Goal: Find specific page/section: Find specific page/section

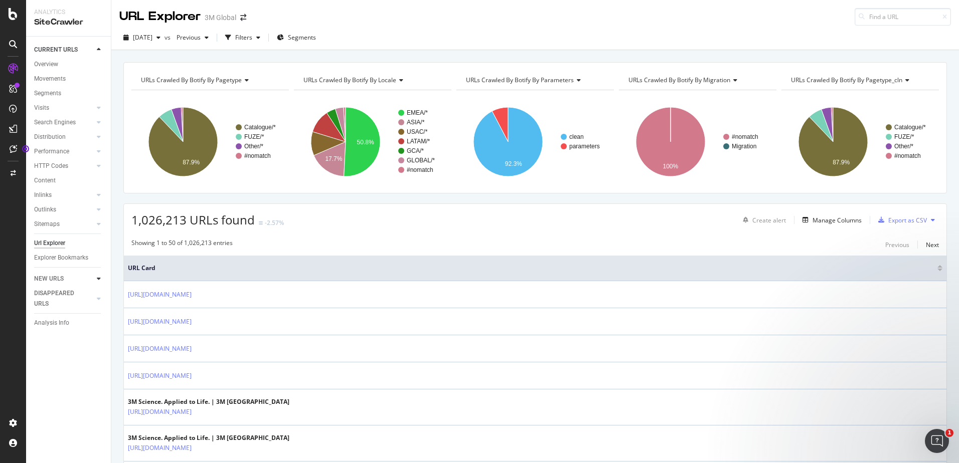
click at [99, 280] on icon at bounding box center [99, 279] width 4 height 6
click at [102, 65] on div at bounding box center [99, 64] width 10 height 10
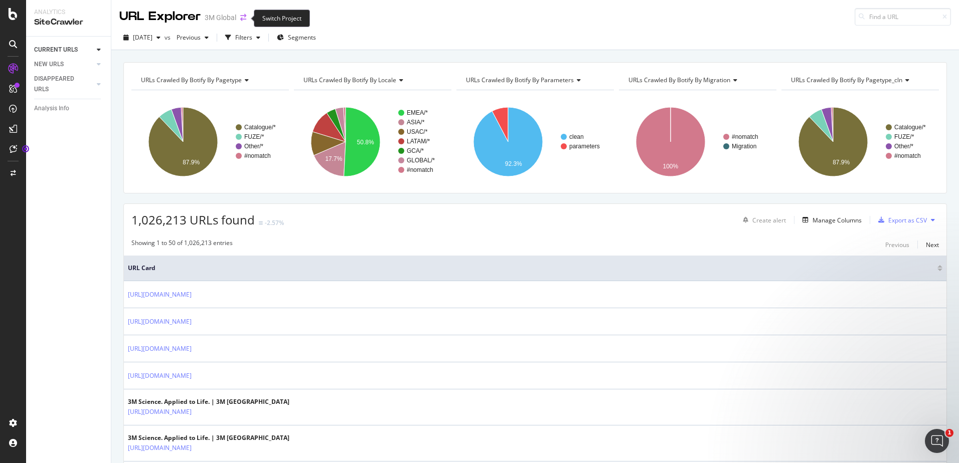
click at [240, 19] on icon "arrow-right-arrow-left" at bounding box center [243, 17] width 6 height 7
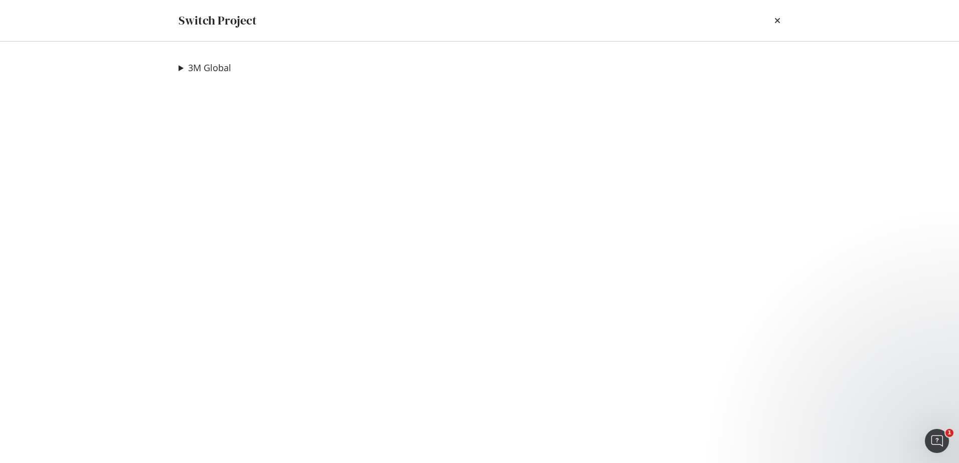
click at [782, 21] on div "Switch Project" at bounding box center [479, 20] width 642 height 41
click at [778, 21] on icon "times" at bounding box center [777, 21] width 6 height 8
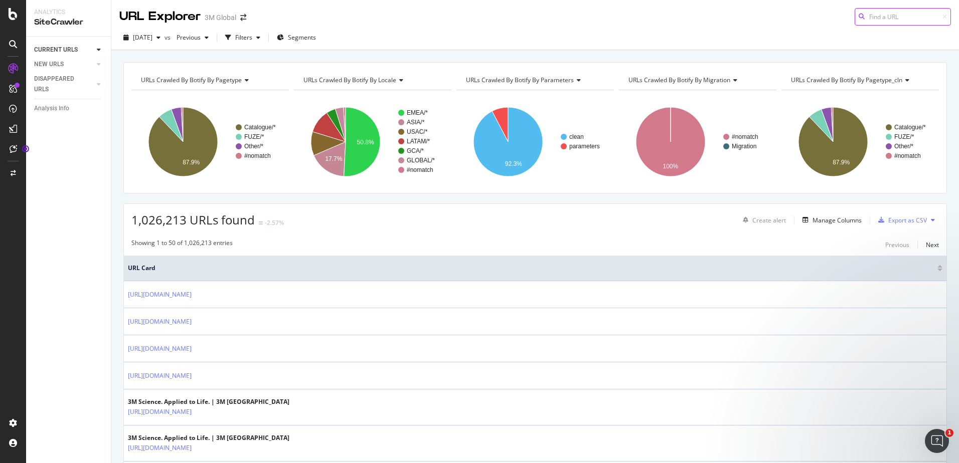
click at [861, 17] on input at bounding box center [903, 17] width 96 height 18
paste input "[URL][DOMAIN_NAME]"
type input "[URL][DOMAIN_NAME]"
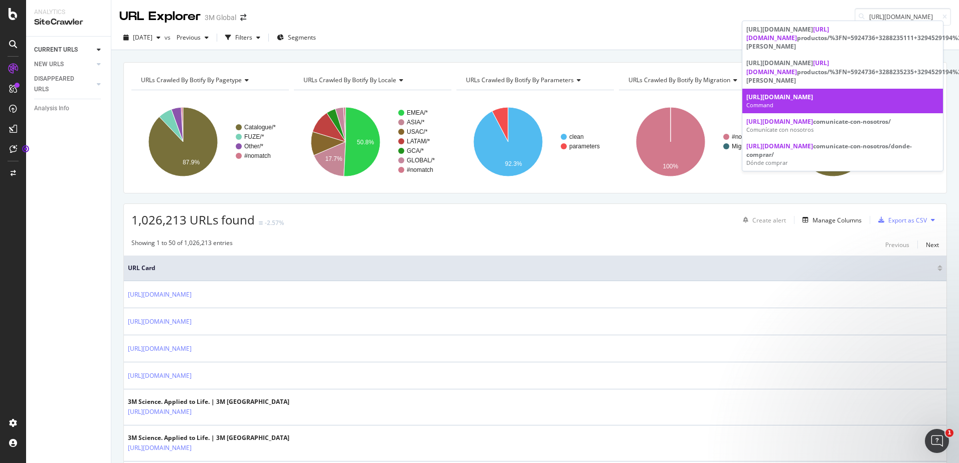
click at [801, 104] on div "Command" at bounding box center [842, 105] width 193 height 8
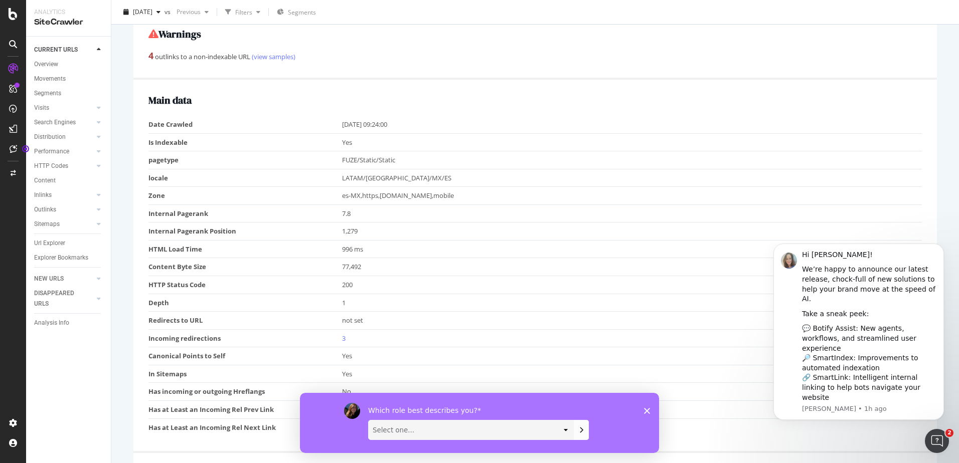
click at [569, 433] on select "Select one... Analyst/BI C-level Leadership Content Manager Engineer Marketing …" at bounding box center [471, 429] width 205 height 19
select select "Analyst/BI"
click at [369, 420] on select "Select one... Analyst/BI C-level Leadership Content Manager Engineer Marketing …" at bounding box center [471, 429] width 205 height 19
click at [647, 411] on polygon "Close survey" at bounding box center [647, 411] width 6 height 6
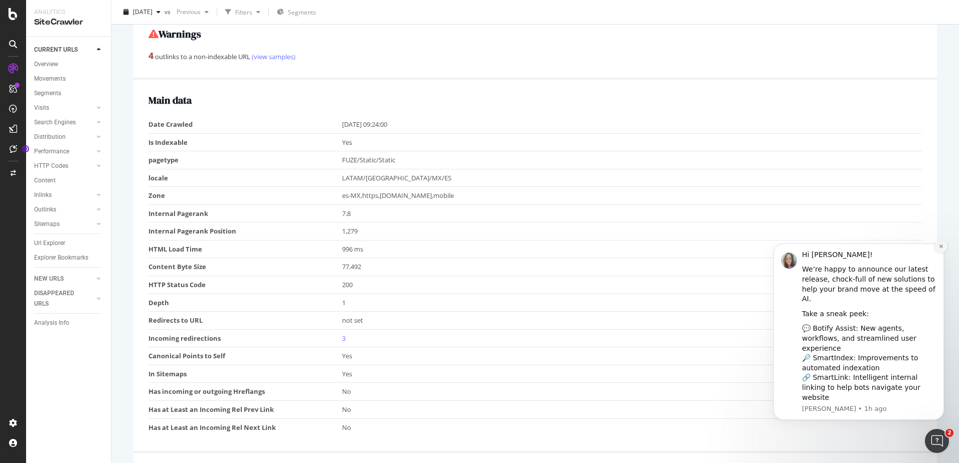
click at [945, 253] on button "Dismiss notification" at bounding box center [940, 246] width 13 height 13
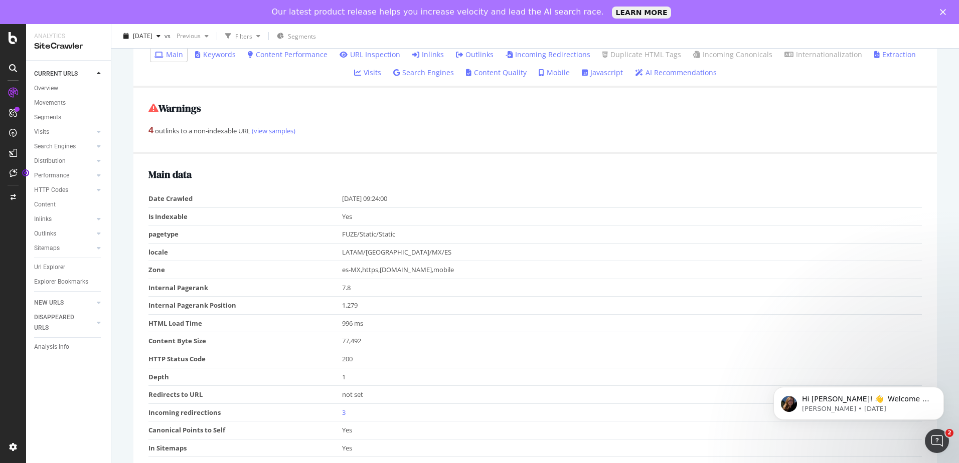
scroll to position [201, 0]
